Goal: Obtain resource: Download file/media

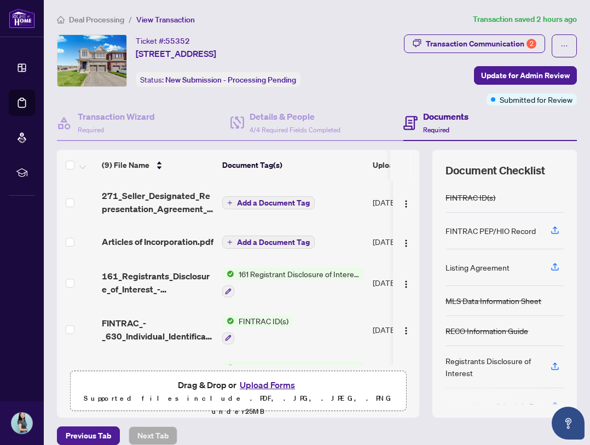
click at [108, 16] on span "Deal Processing" at bounding box center [96, 20] width 55 height 10
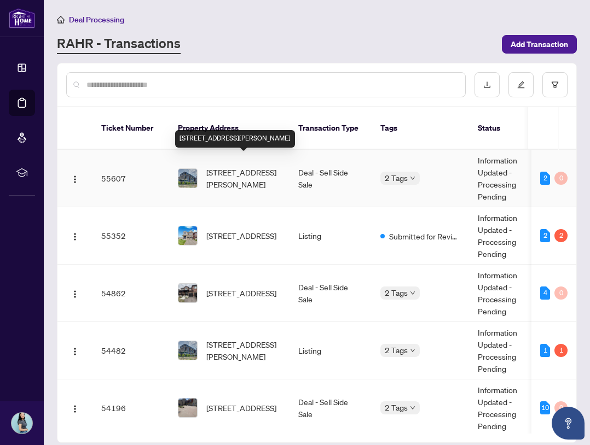
click at [265, 166] on span "[STREET_ADDRESS][PERSON_NAME]" at bounding box center [243, 178] width 74 height 24
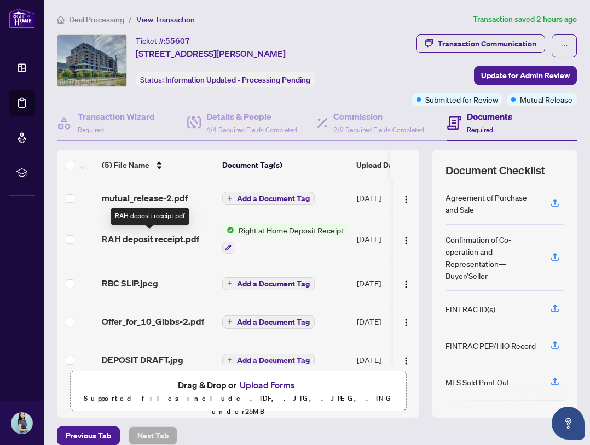
click at [153, 236] on span "RAH deposit receipt.pdf" at bounding box center [150, 239] width 97 height 13
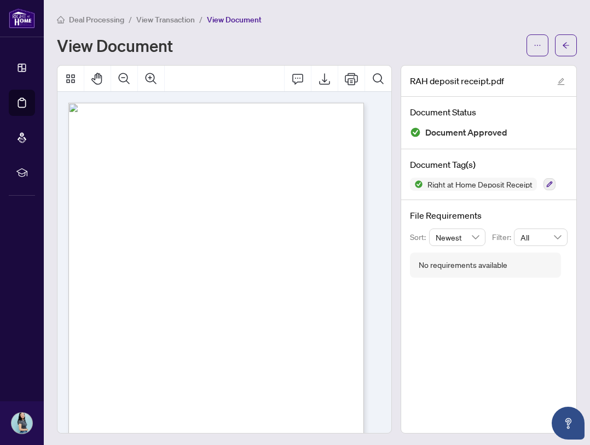
click at [176, 16] on span "View Transaction" at bounding box center [165, 20] width 59 height 10
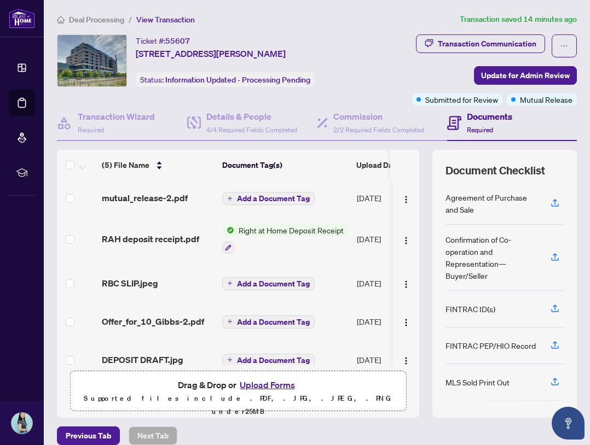
click at [171, 194] on div "(5) File Name Document Tag(s) Upload Date Status (5) File Name Document Tag(s) …" at bounding box center [238, 258] width 362 height 216
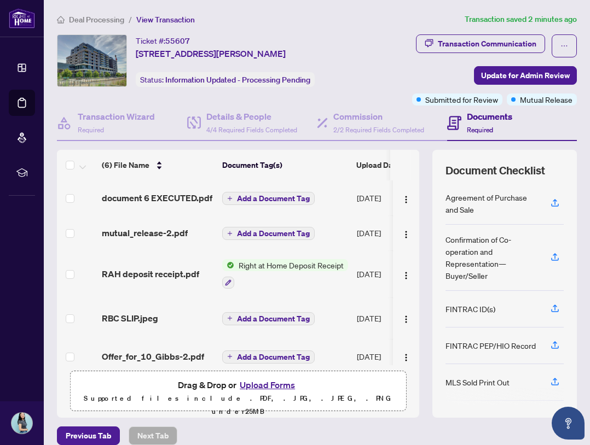
click at [131, 195] on span "document 6 EXECUTED.pdf" at bounding box center [157, 198] width 111 height 13
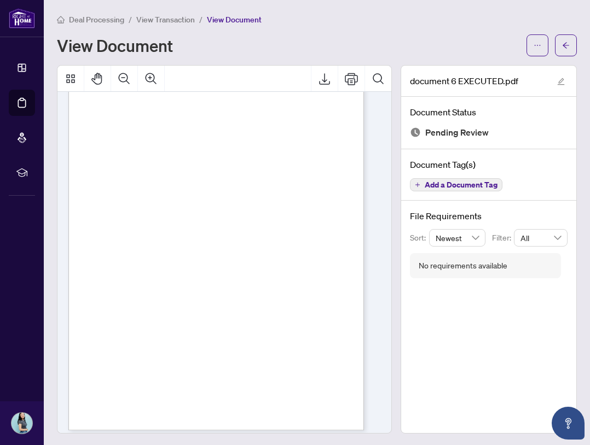
scroll to position [63, 0]
click at [318, 88] on div at bounding box center [224, 250] width 334 height 368
click at [319, 84] on icon "Export" at bounding box center [324, 78] width 11 height 11
click at [189, 21] on span "View Transaction" at bounding box center [165, 20] width 59 height 10
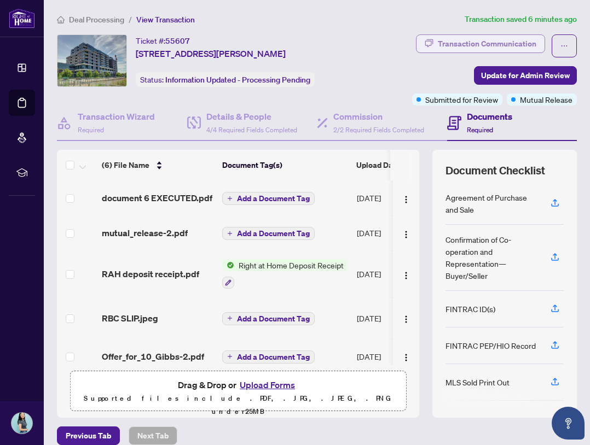
click at [483, 43] on div "Transaction Communication" at bounding box center [487, 44] width 98 height 18
